Goal: Navigation & Orientation: Find specific page/section

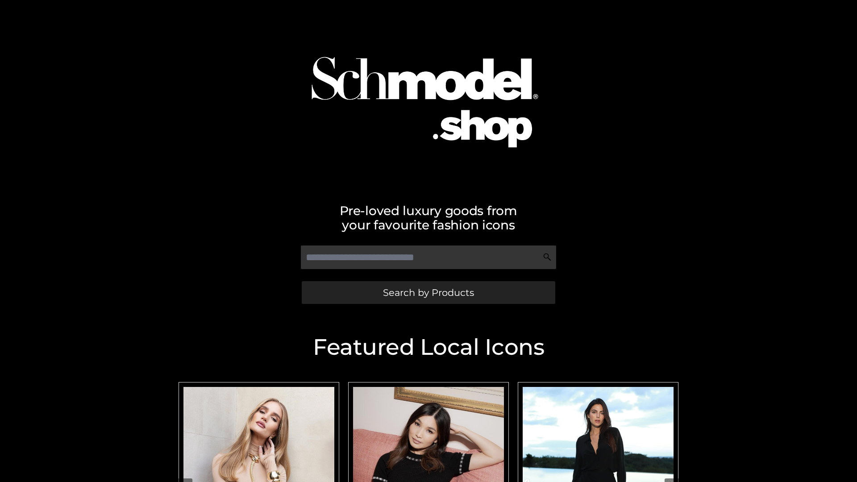
click at [428, 292] on span "Search by Products" at bounding box center [428, 292] width 91 height 9
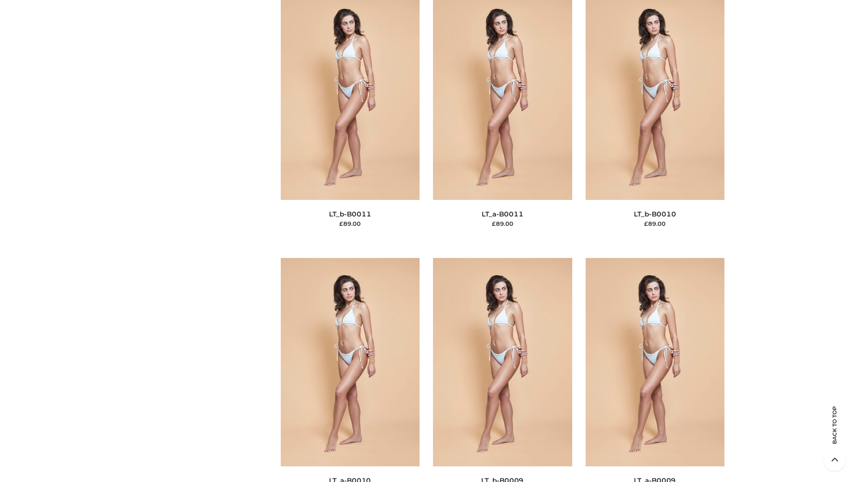
scroll to position [4010, 0]
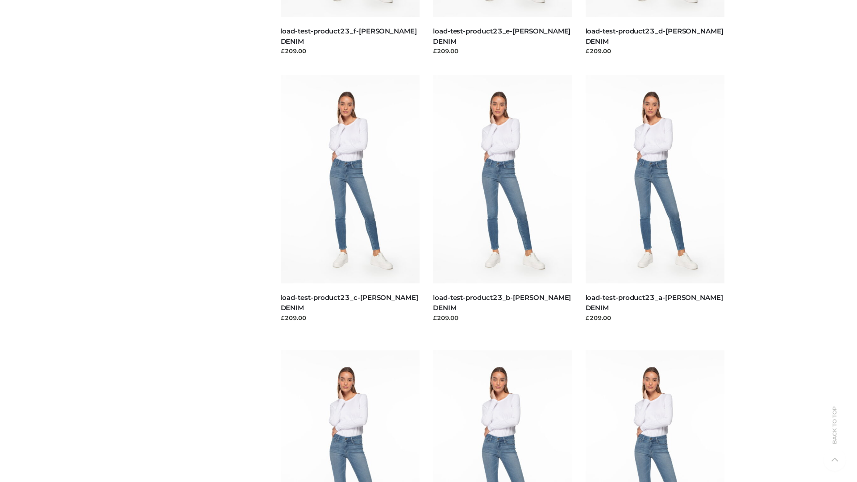
scroll to position [783, 0]
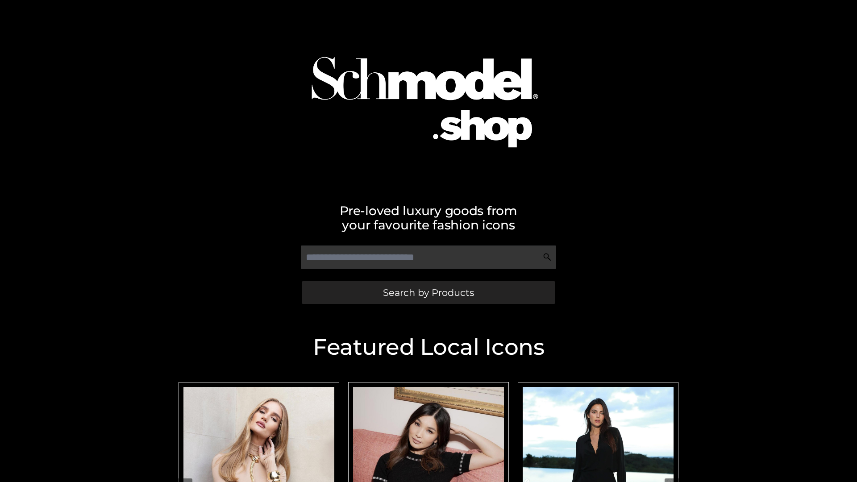
click at [428, 292] on span "Search by Products" at bounding box center [428, 292] width 91 height 9
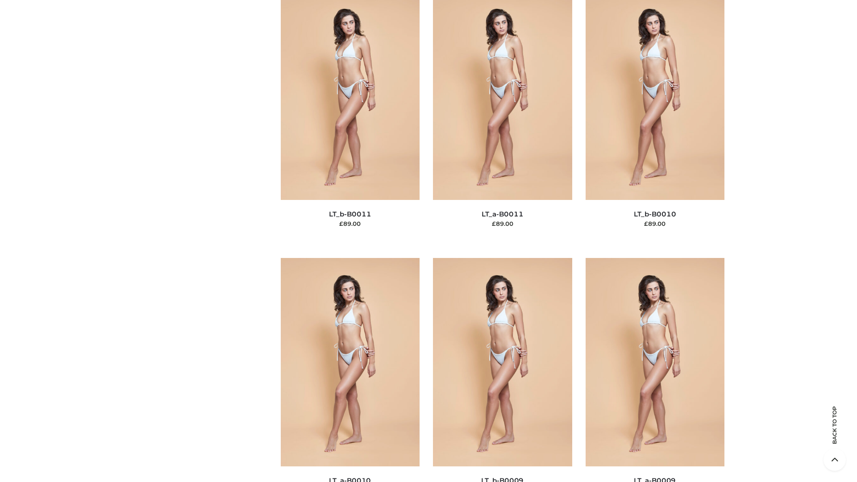
scroll to position [4010, 0]
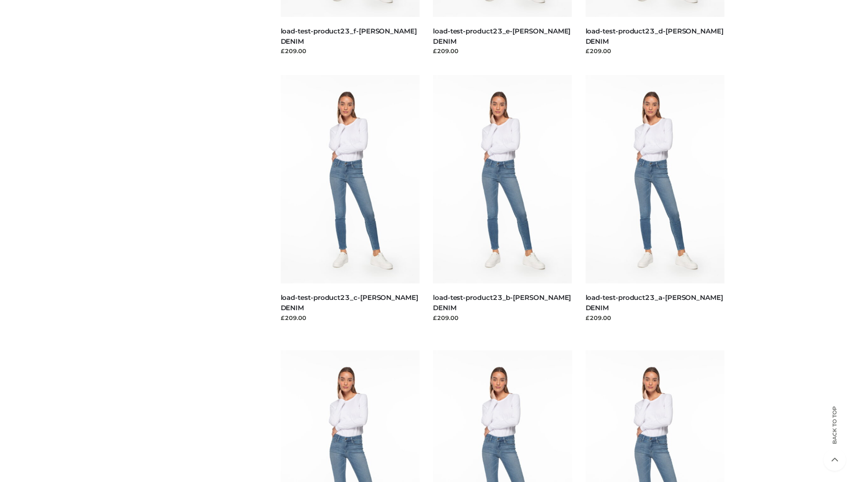
scroll to position [783, 0]
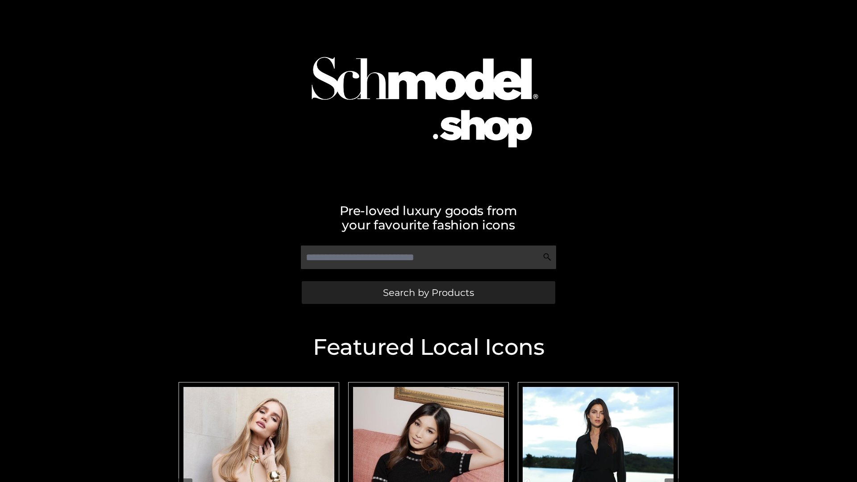
click at [428, 292] on span "Search by Products" at bounding box center [428, 292] width 91 height 9
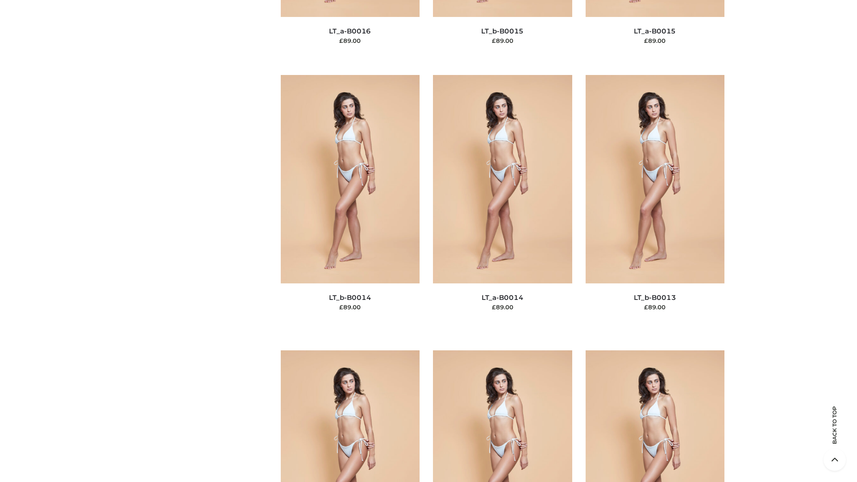
scroll to position [3175, 0]
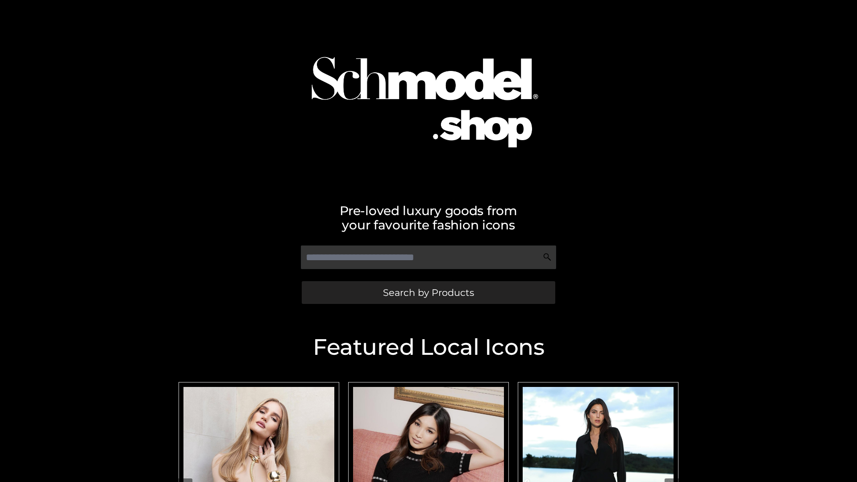
click at [428, 292] on span "Search by Products" at bounding box center [428, 292] width 91 height 9
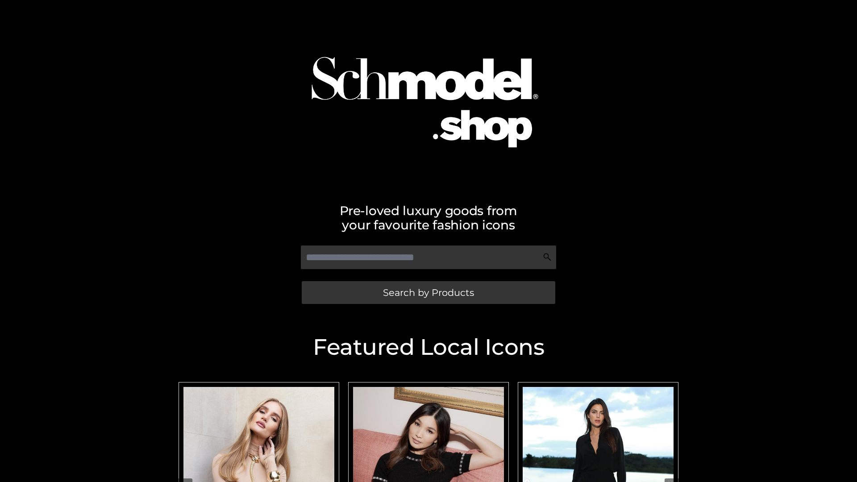
click at [428, 292] on span "Search by Products" at bounding box center [428, 292] width 91 height 9
